Goal: Task Accomplishment & Management: Manage account settings

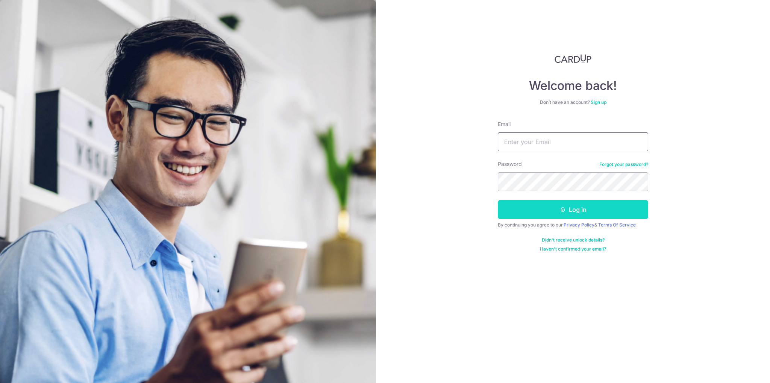
type input "Valerie.soh@hotmail.com"
click at [560, 208] on icon "submit" at bounding box center [563, 210] width 6 height 6
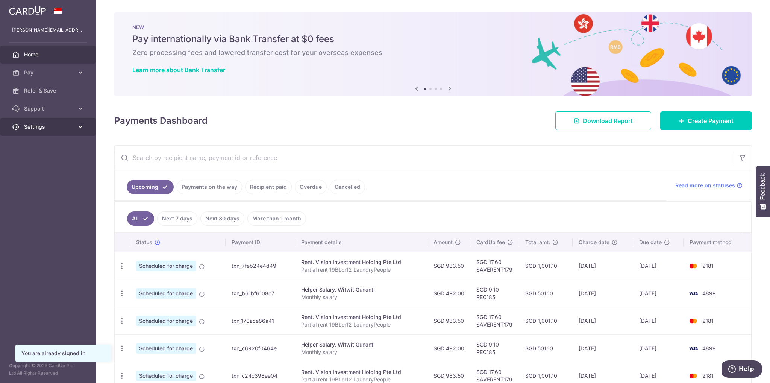
click at [57, 128] on span "Settings" at bounding box center [49, 127] width 50 height 8
click at [47, 164] on span "Logout" at bounding box center [49, 163] width 50 height 8
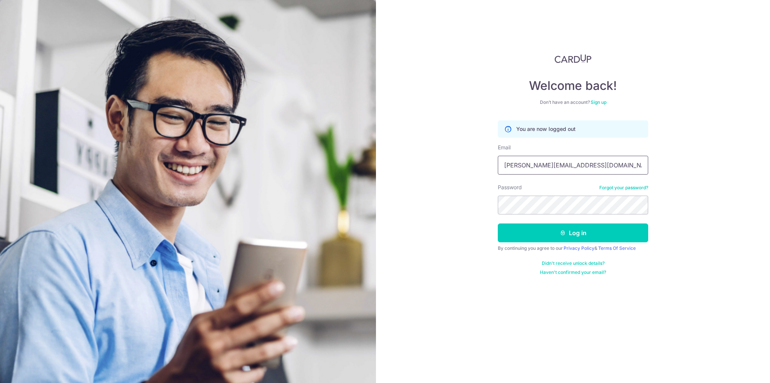
drag, startPoint x: 582, startPoint y: 159, endPoint x: 378, endPoint y: 161, distance: 204.3
click at [378, 161] on div "Welcome back! Don’t have an account? Sign up You are now logged out Email Valer…" at bounding box center [573, 191] width 394 height 383
click at [535, 167] on input "wy" at bounding box center [573, 165] width 150 height 19
type input "[EMAIL_ADDRESS][DOMAIN_NAME]"
drag, startPoint x: 682, startPoint y: 188, endPoint x: 655, endPoint y: 191, distance: 27.3
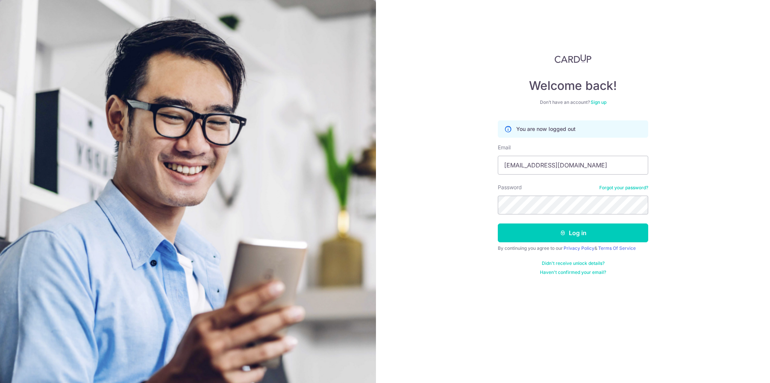
click at [683, 188] on div "Welcome back! Don’t have an account? Sign up You are now logged out Email wygoh…" at bounding box center [573, 191] width 394 height 383
click at [308, 194] on section "Welcome back! Don’t have an account? Sign up You are now logged out Email wygoh…" at bounding box center [385, 191] width 770 height 383
click at [589, 159] on input "[EMAIL_ADDRESS][DOMAIN_NAME]" at bounding box center [573, 165] width 150 height 19
click at [498, 223] on button "Log in" at bounding box center [573, 232] width 150 height 19
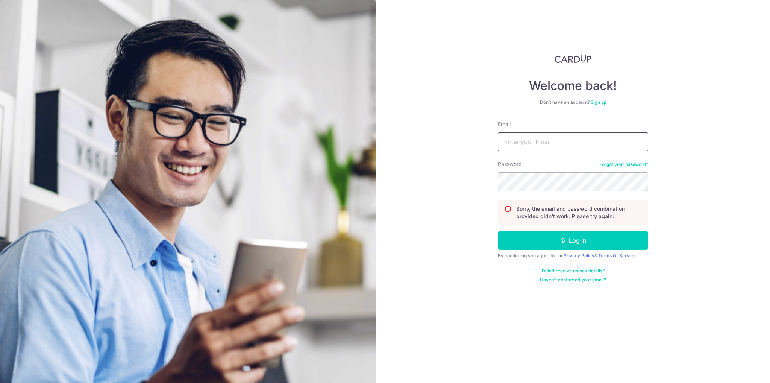
type input "[PERSON_NAME][EMAIL_ADDRESS][DOMAIN_NAME]"
drag, startPoint x: 590, startPoint y: 145, endPoint x: 351, endPoint y: 134, distance: 239.1
click at [351, 134] on section "Welcome back! Don’t have an account? Sign up Email Valerie.soh@hotmail.com Pass…" at bounding box center [385, 191] width 770 height 383
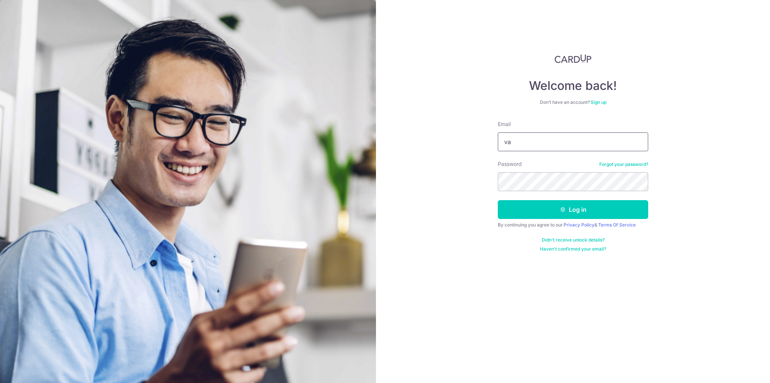
type input "v"
type input "k"
type input "[EMAIL_ADDRESS][DOMAIN_NAME]"
click at [379, 174] on div "Welcome back! Don’t have an account? Sign up Email [EMAIL_ADDRESS][DOMAIN_NAME]…" at bounding box center [573, 191] width 394 height 383
click at [498, 200] on button "Log in" at bounding box center [573, 209] width 150 height 19
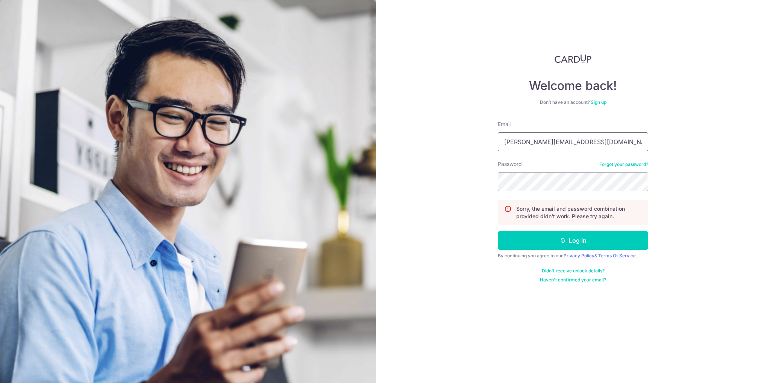
drag, startPoint x: 580, startPoint y: 147, endPoint x: 396, endPoint y: 139, distance: 183.7
click at [396, 139] on div "Welcome back! Don’t have an account? Sign up Email Valerie.soh@hotmail.com Pass…" at bounding box center [573, 191] width 394 height 383
type input "wygoh88@gmail.com"
click at [694, 186] on div "Welcome back! Don’t have an account? Sign up Email wygoh88@gmail.com Password F…" at bounding box center [573, 191] width 394 height 383
click at [633, 164] on link "Forgot your password?" at bounding box center [624, 164] width 49 height 6
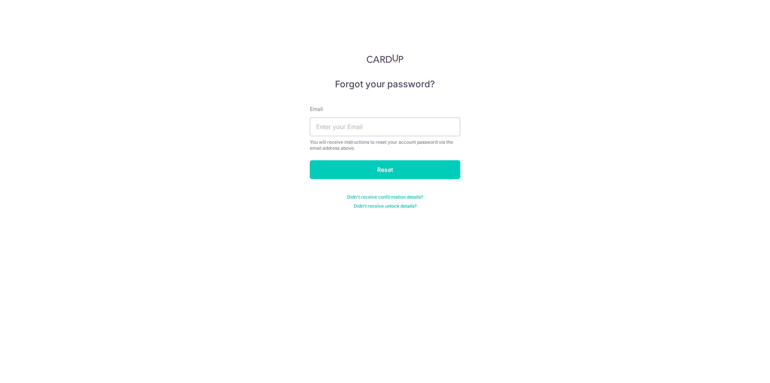
click at [412, 138] on div "Email You will receive instructions to reset your account password via the emai…" at bounding box center [385, 128] width 150 height 46
click at [417, 130] on input "text" at bounding box center [385, 126] width 150 height 19
type input "[EMAIL_ADDRESS][DOMAIN_NAME]"
click at [310, 160] on input "Reset" at bounding box center [385, 169] width 150 height 19
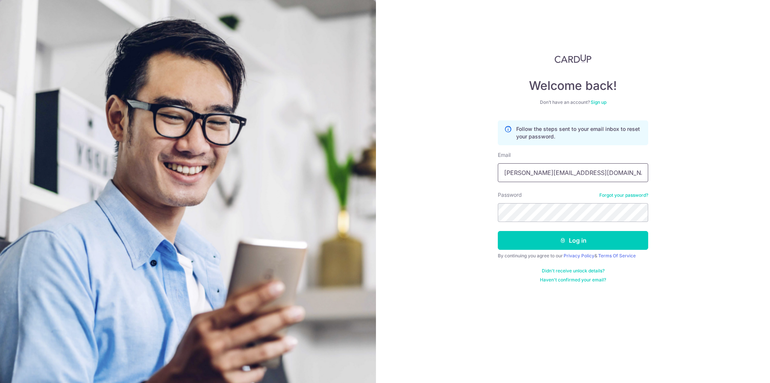
drag, startPoint x: 569, startPoint y: 172, endPoint x: 206, endPoint y: 136, distance: 364.8
click at [211, 137] on section "Welcome back! Don’t have an account? Sign up Follow the steps sent to your emai…" at bounding box center [385, 191] width 770 height 383
type input "m"
type input "wygoh88@gmail.com"
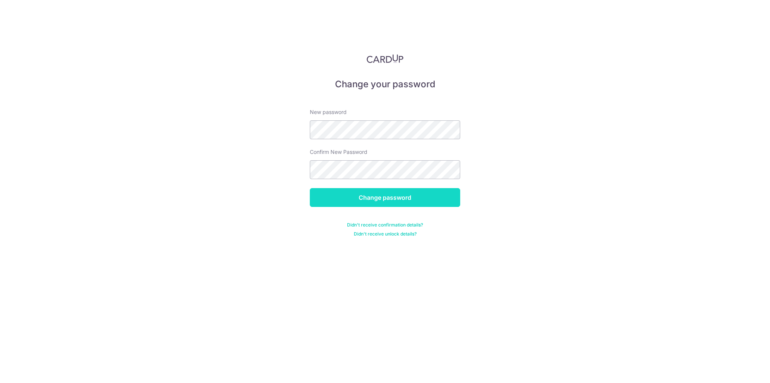
click at [325, 197] on input "Change password" at bounding box center [385, 197] width 150 height 19
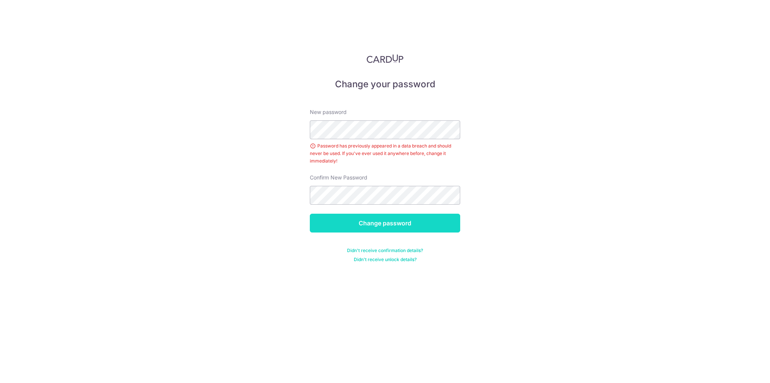
click at [340, 222] on input "Change password" at bounding box center [385, 223] width 150 height 19
click at [315, 224] on input "Change password" at bounding box center [385, 223] width 150 height 19
click at [321, 224] on input "Change password" at bounding box center [385, 223] width 150 height 19
drag, startPoint x: 360, startPoint y: 145, endPoint x: 367, endPoint y: 141, distance: 8.3
click at [363, 143] on div "Password has previously appeared in a data breach and should never be used. If …" at bounding box center [385, 153] width 150 height 23
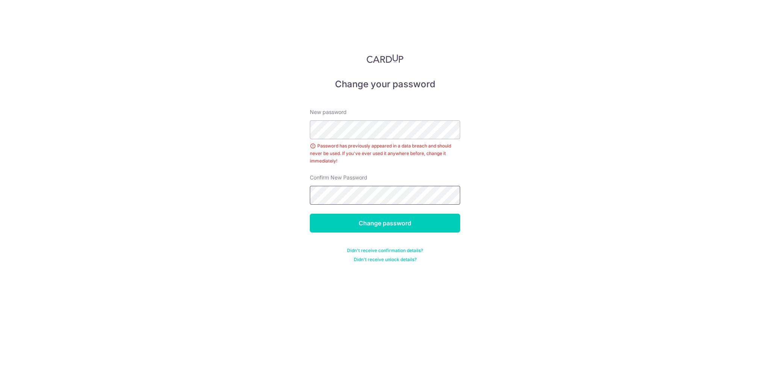
click at [310, 214] on input "Change password" at bounding box center [385, 223] width 150 height 19
click at [319, 213] on form "New password Password has previously appeared in a data breach and should never…" at bounding box center [385, 180] width 150 height 163
click at [335, 225] on input "Change password" at bounding box center [385, 223] width 150 height 19
